Goal: Find specific page/section: Find specific page/section

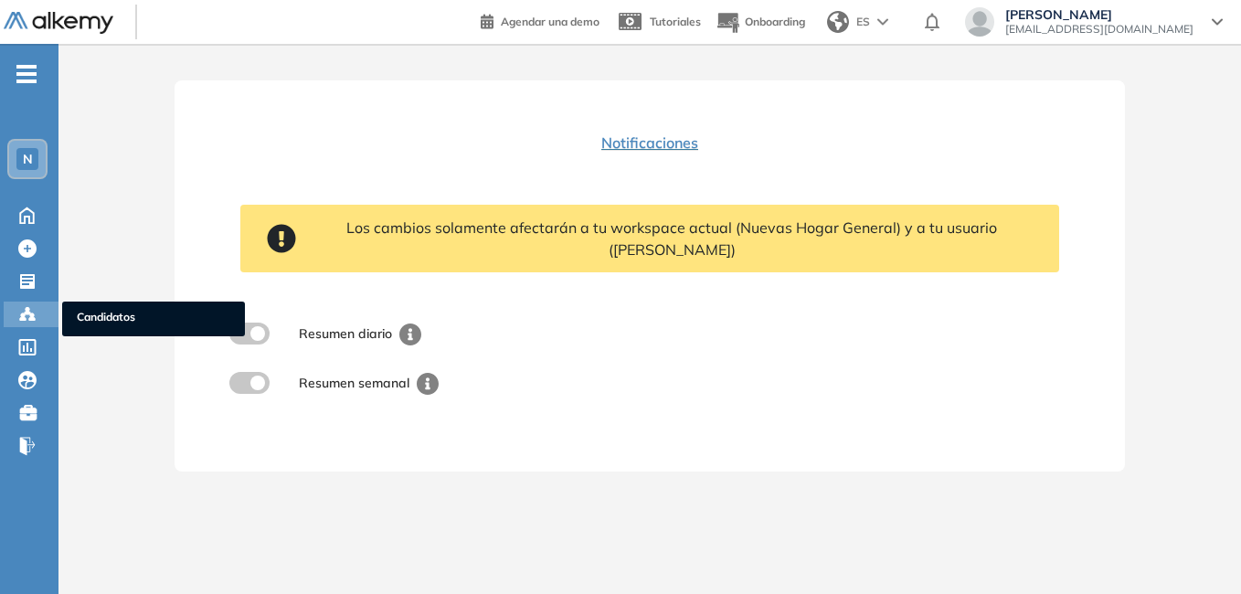
click at [45, 308] on div "Candidatos Candidatos" at bounding box center [31, 315] width 55 height 26
click at [101, 312] on span "Candidatos" at bounding box center [153, 319] width 153 height 20
